Goal: Transaction & Acquisition: Register for event/course

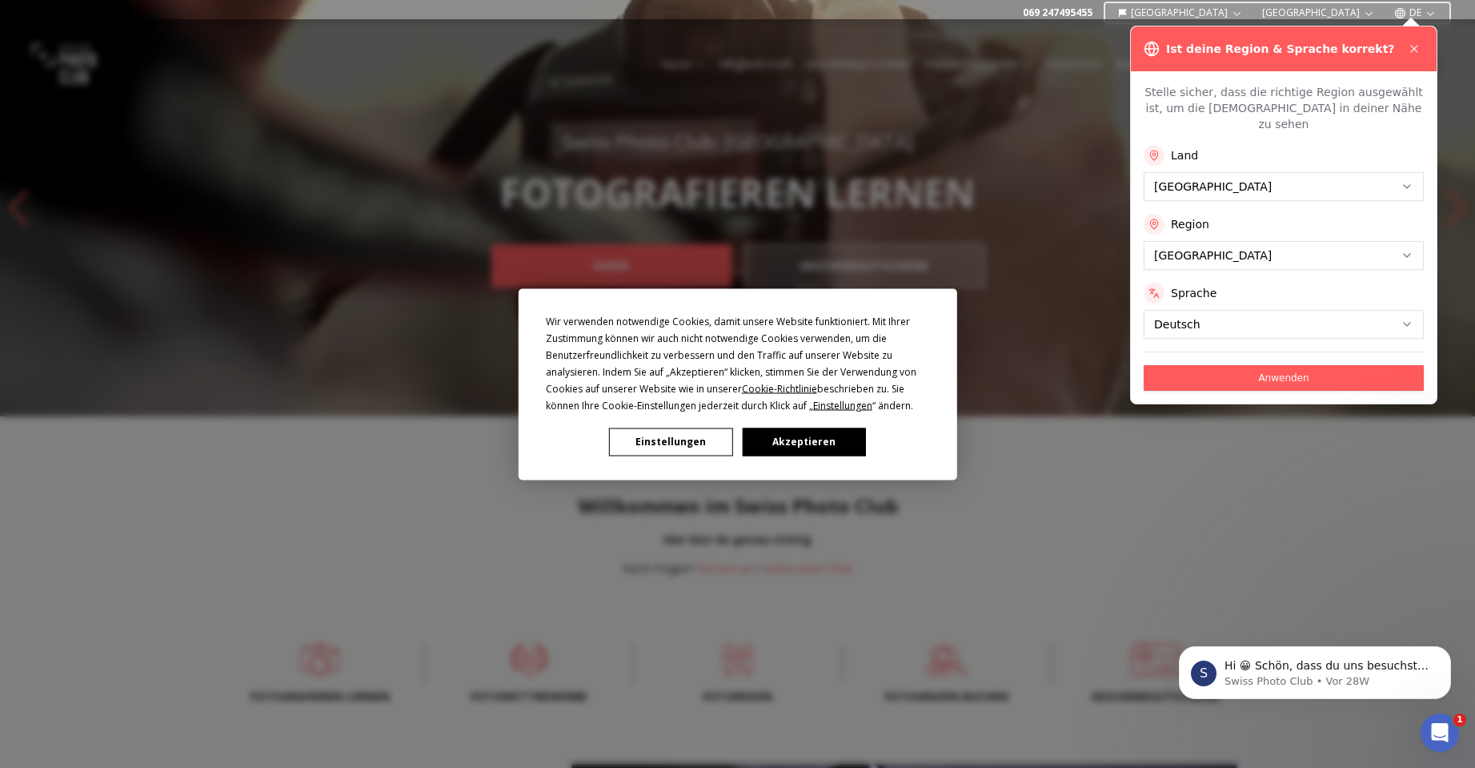
click at [653, 442] on button "Einstellungen" at bounding box center [670, 442] width 123 height 28
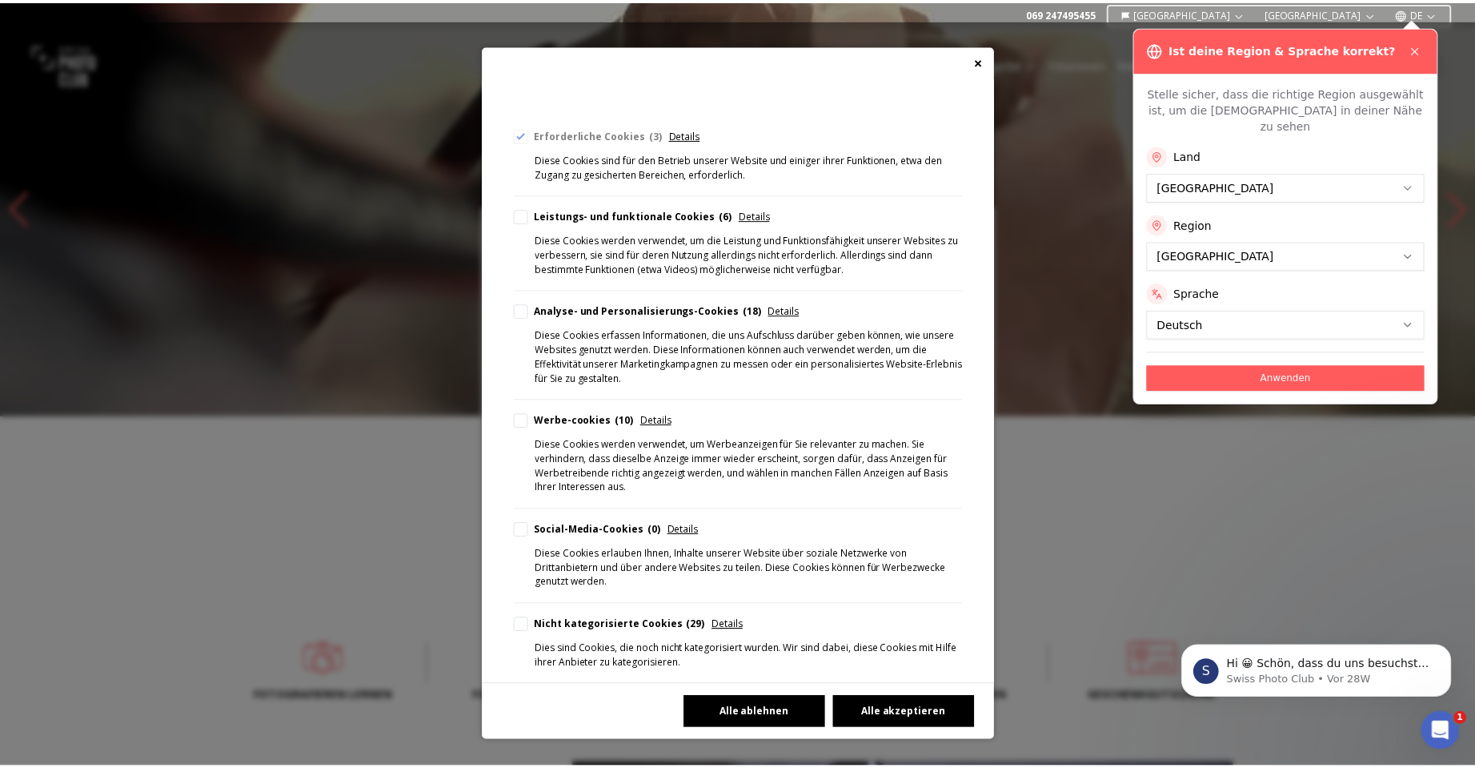
scroll to position [155, 0]
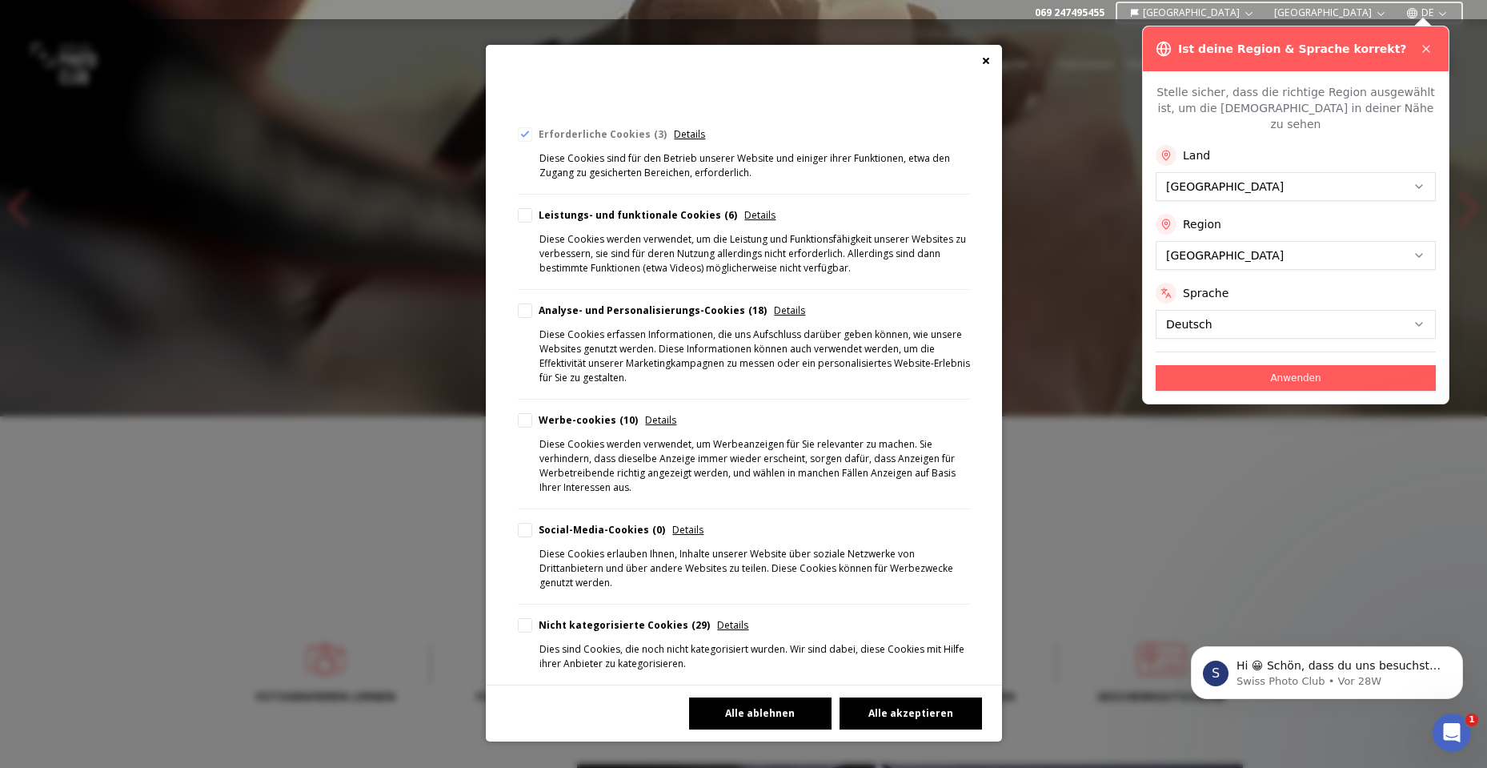
click at [748, 717] on button "Alle ablehnen" at bounding box center [760, 713] width 143 height 32
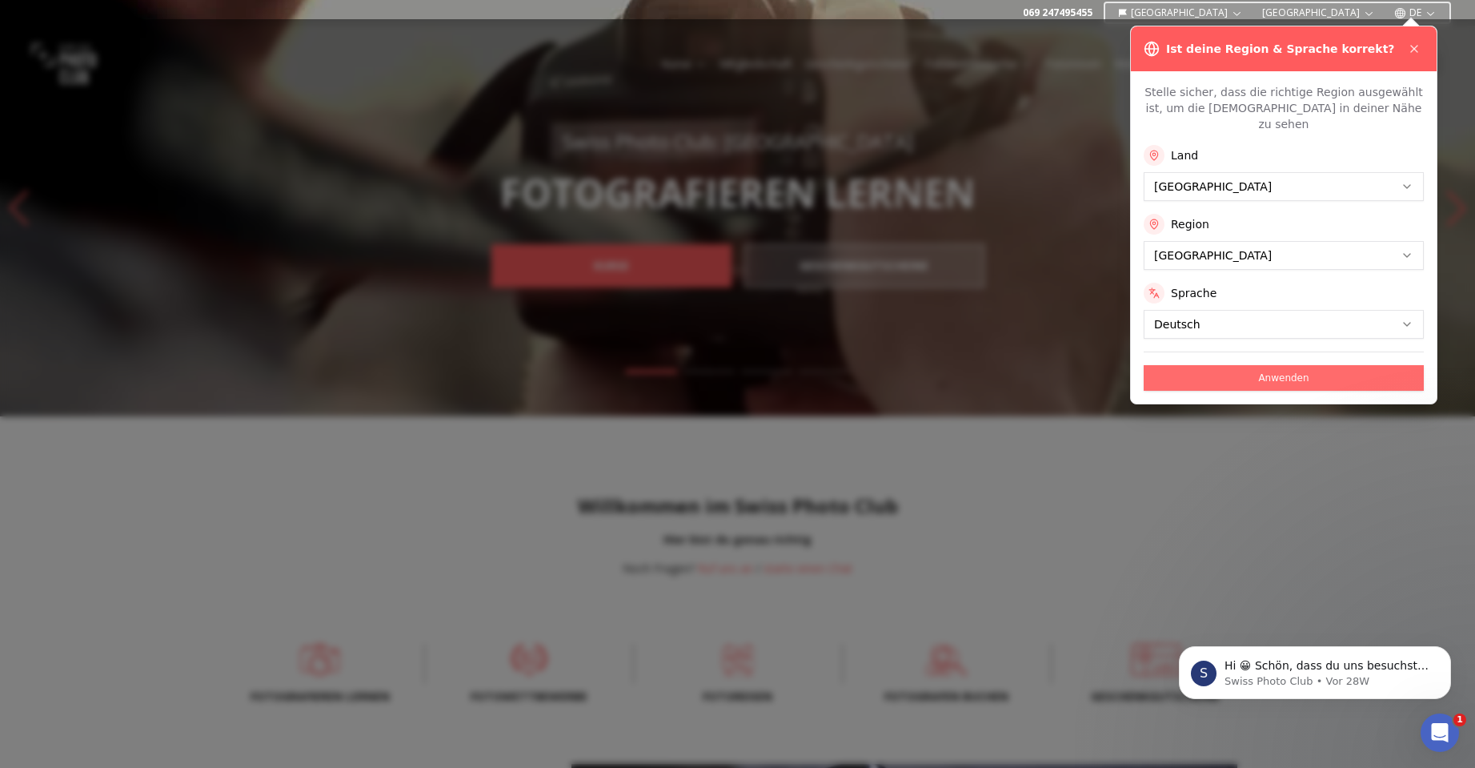
click at [1225, 365] on button "Anwenden" at bounding box center [1284, 378] width 280 height 26
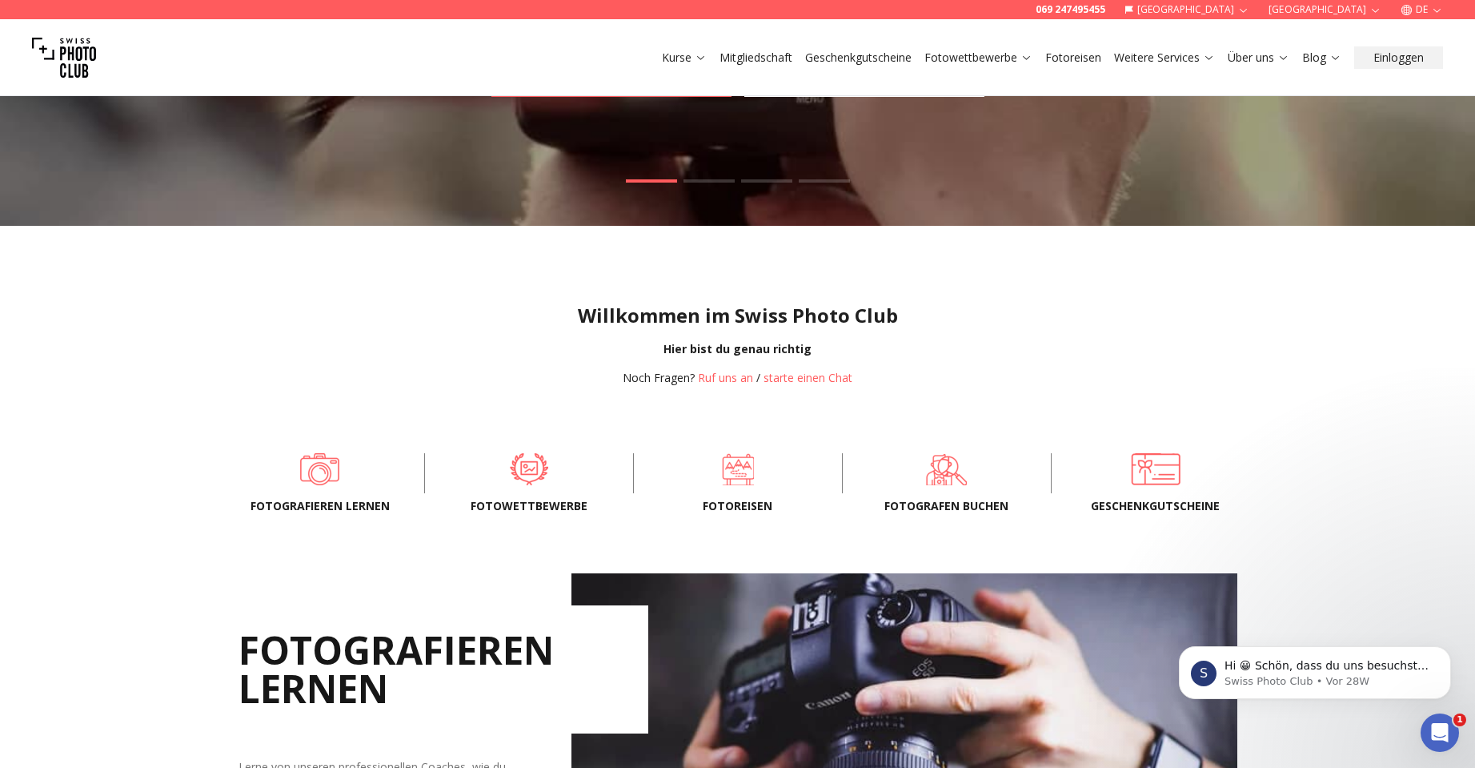
scroll to position [480, 0]
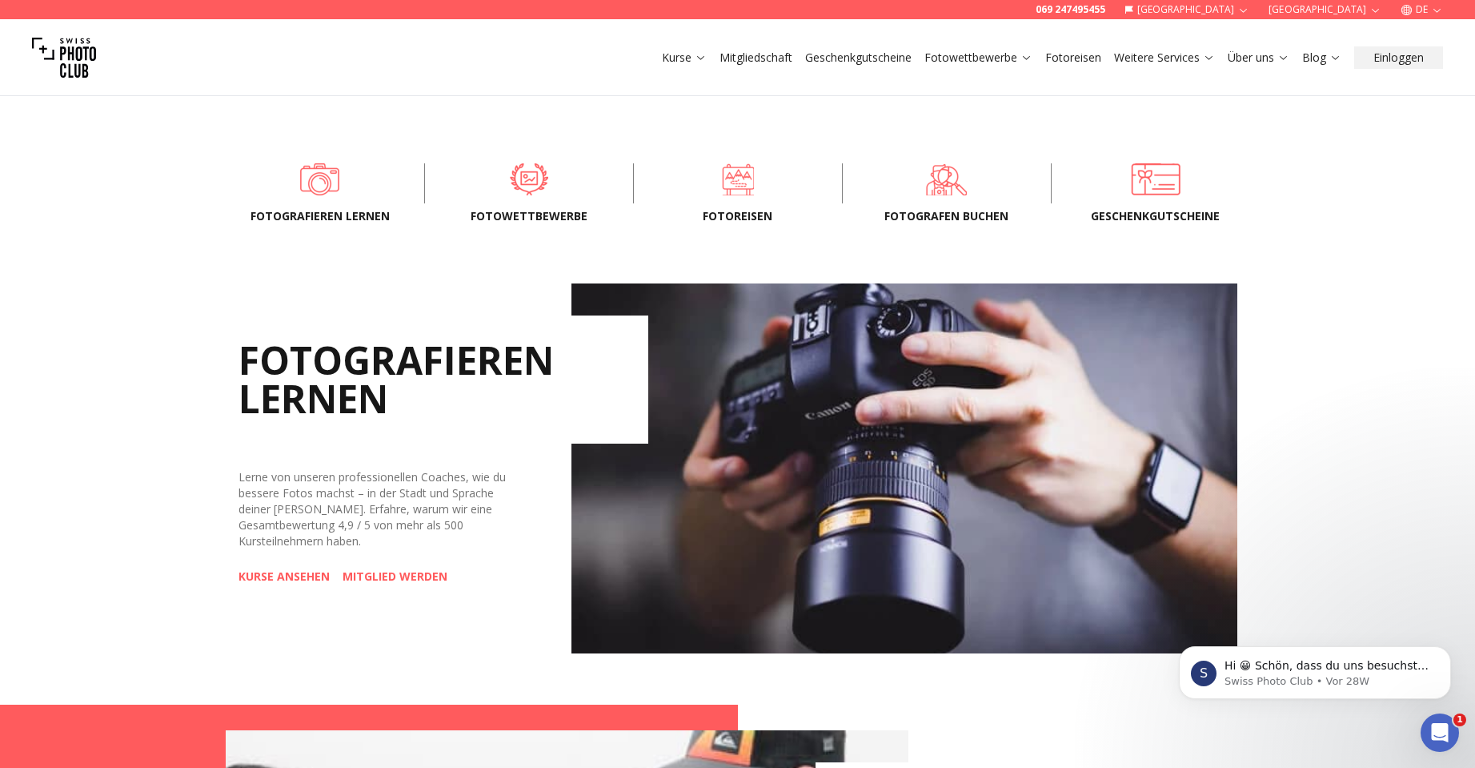
click at [516, 217] on span "Fotowettbewerbe" at bounding box center [529, 216] width 157 height 16
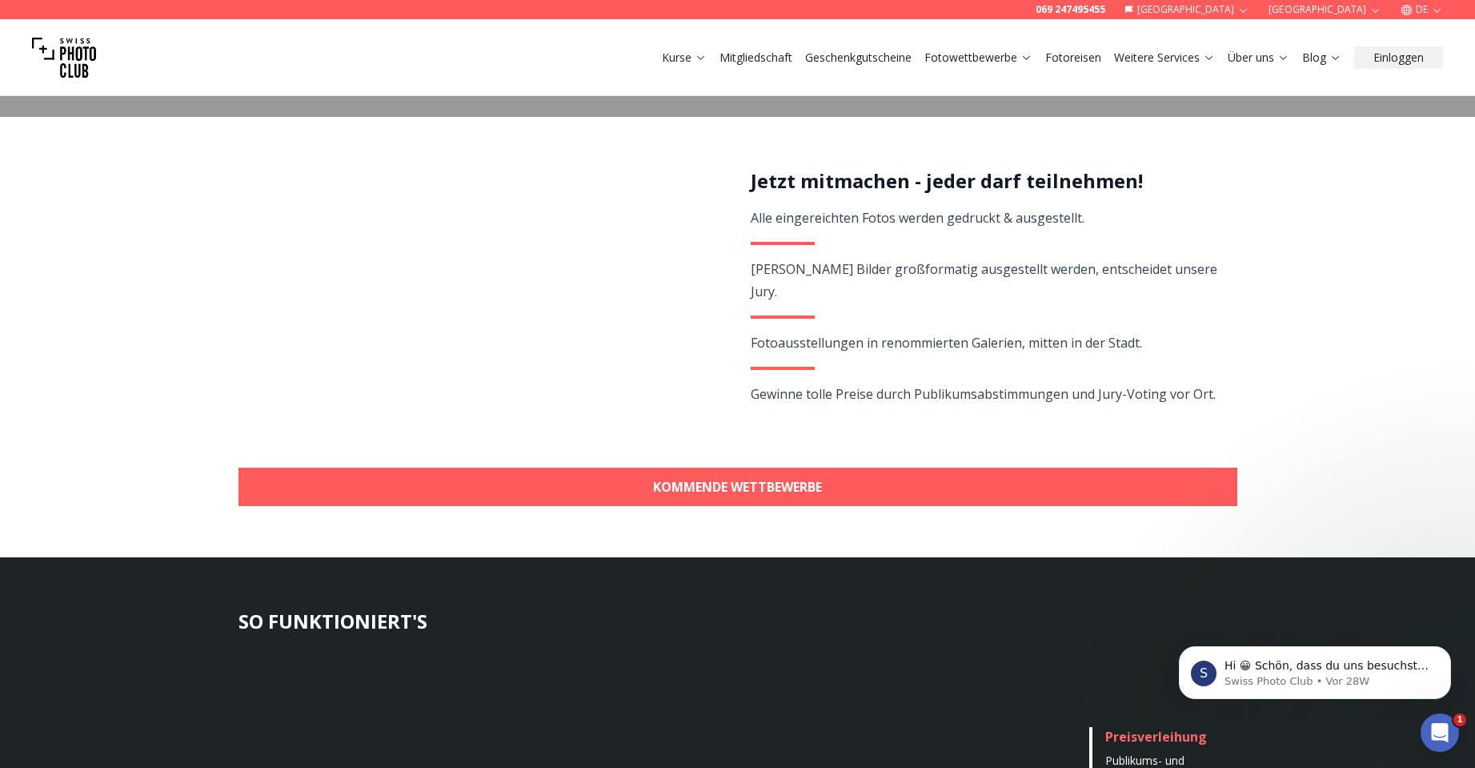
scroll to position [320, 0]
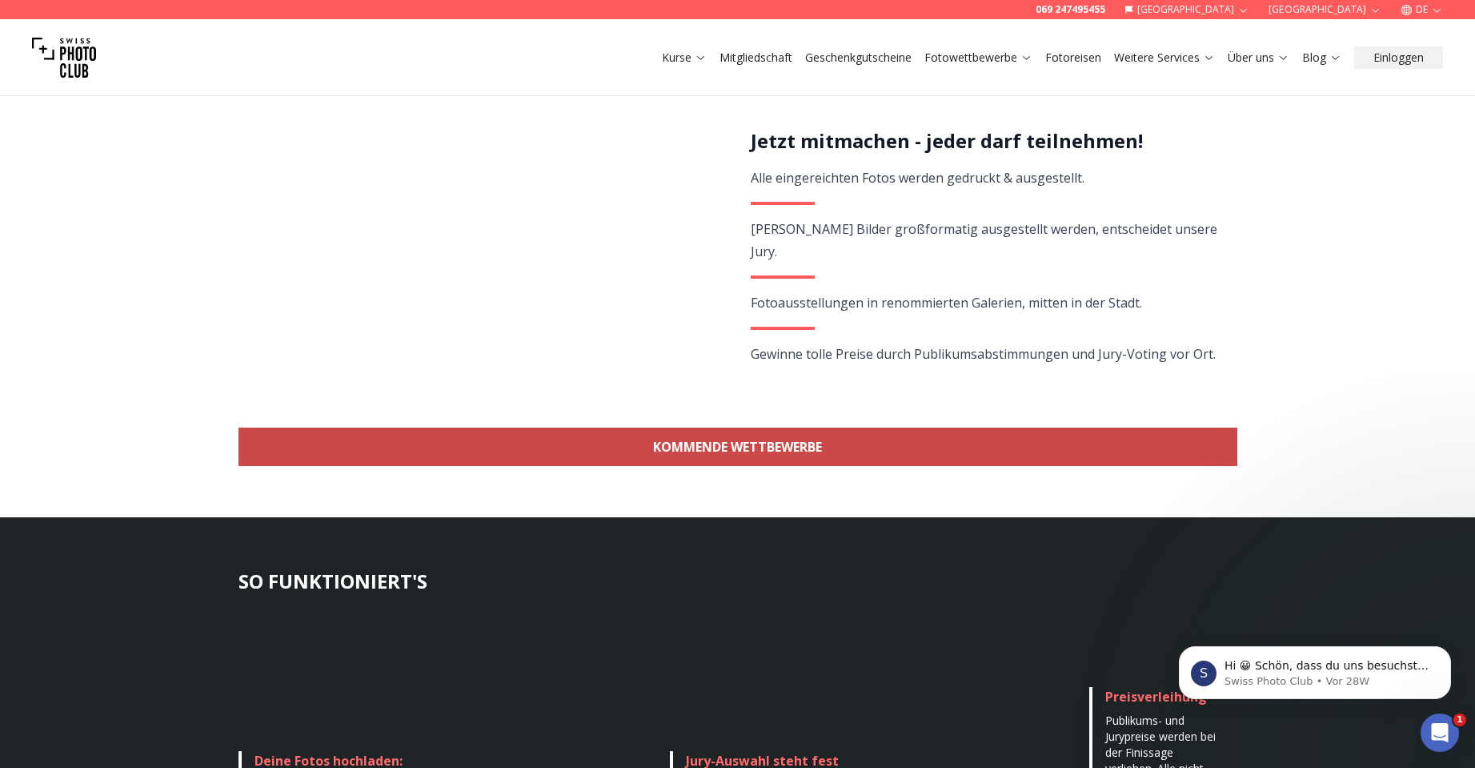
click at [612, 448] on link "KOMMENDE WETTBEWERBE" at bounding box center [738, 447] width 999 height 38
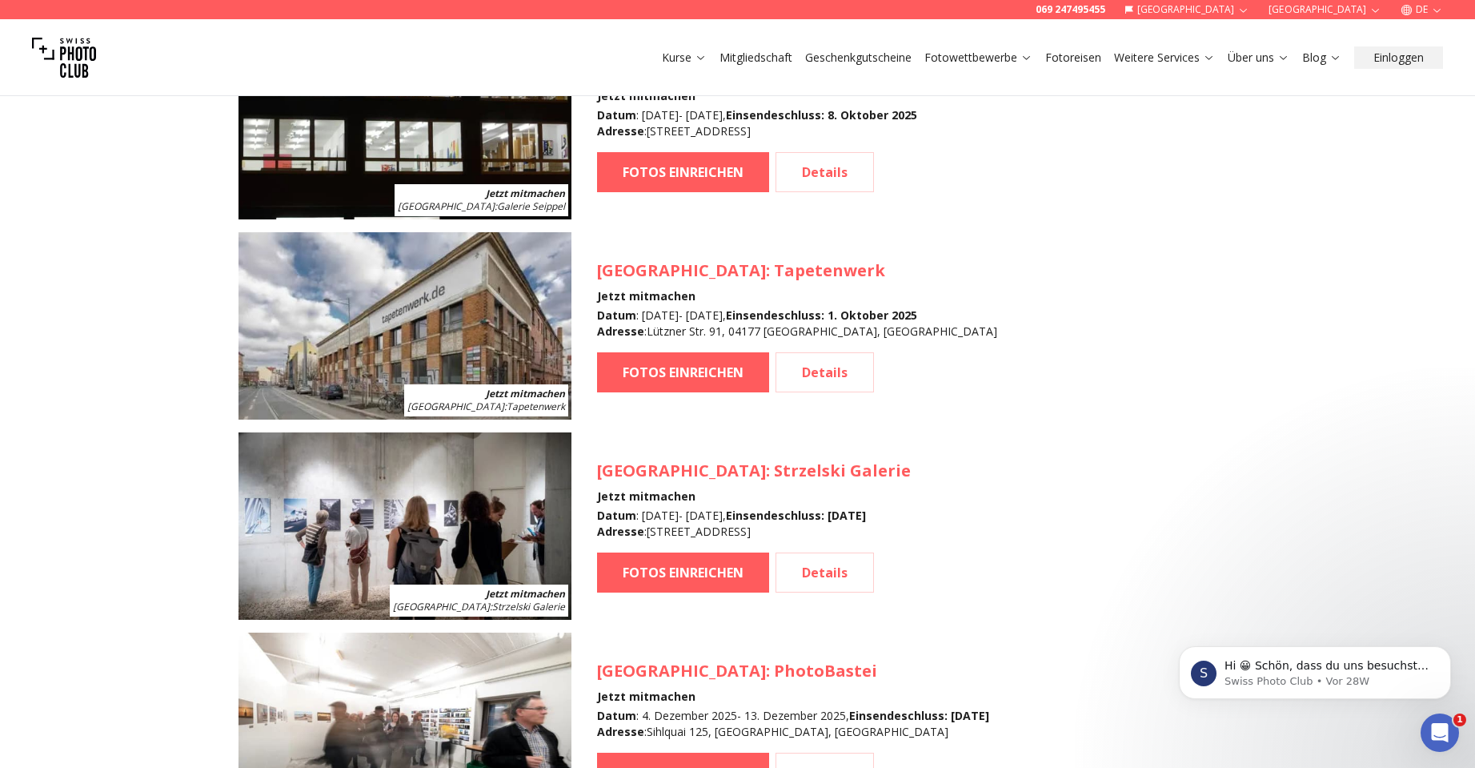
scroll to position [1347, 0]
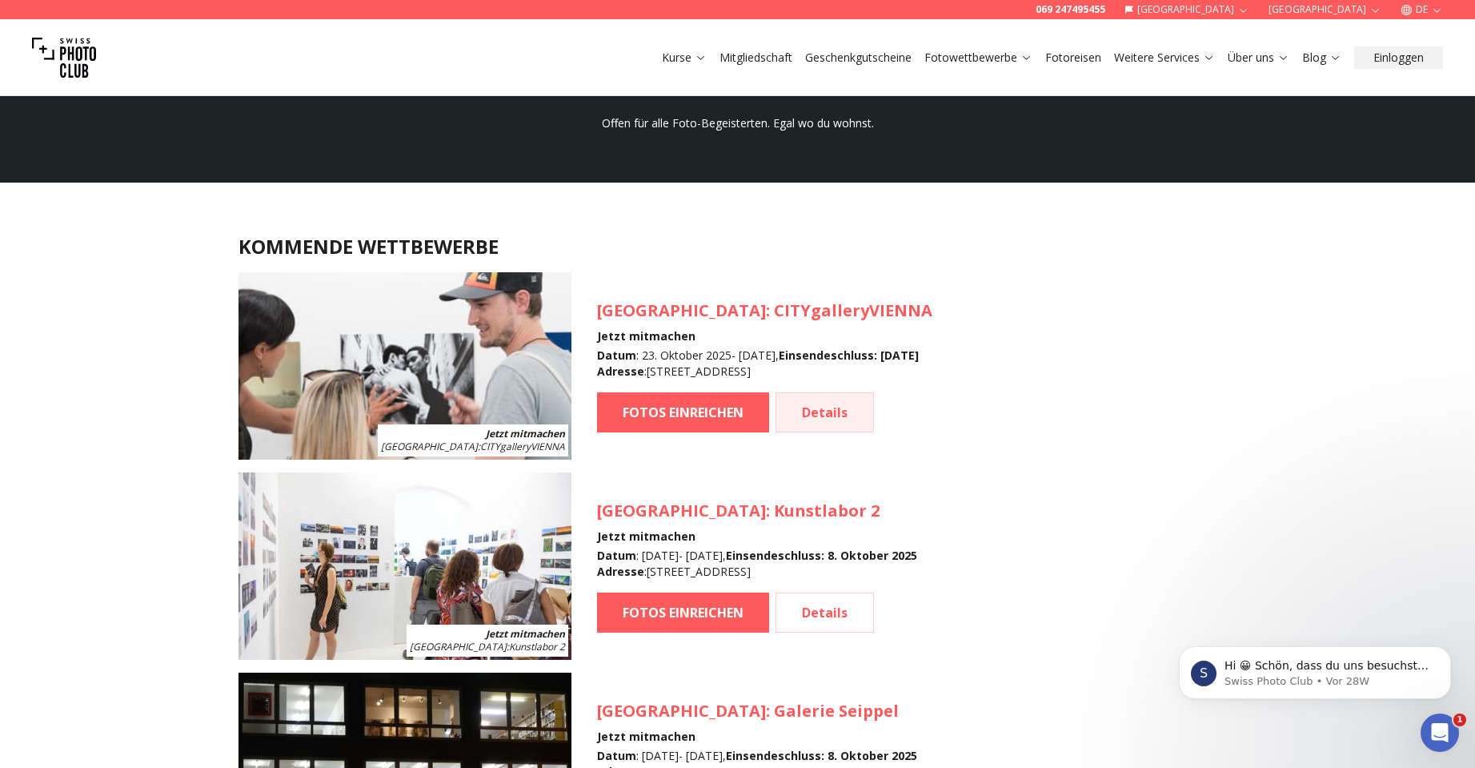
click at [830, 426] on link "Details" at bounding box center [825, 412] width 98 height 40
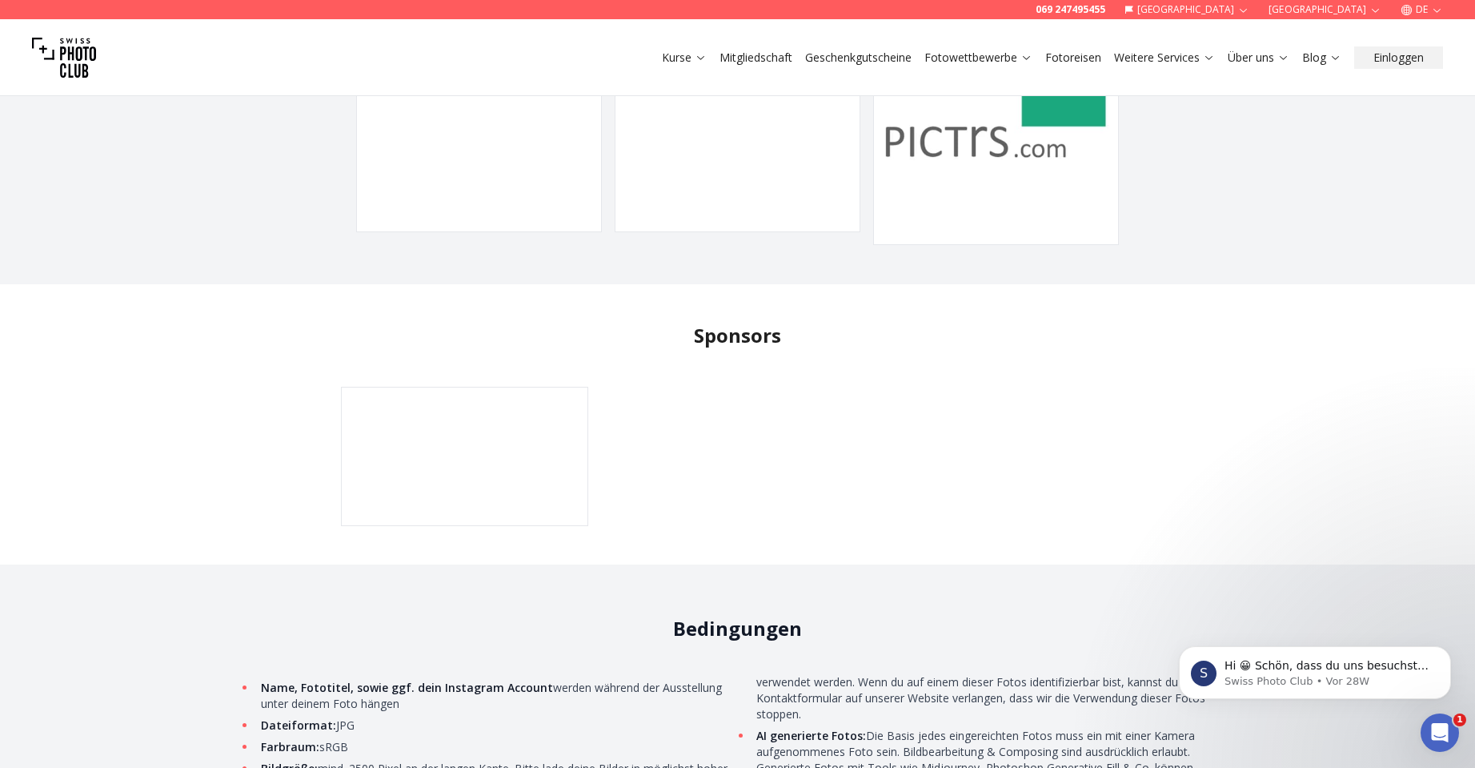
scroll to position [4643, 0]
